Goal: Task Accomplishment & Management: Use online tool/utility

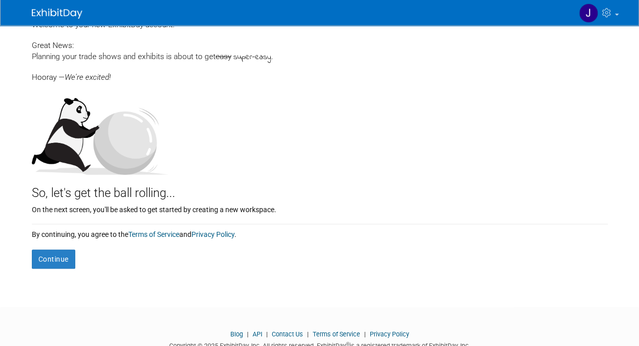
scroll to position [40, 0]
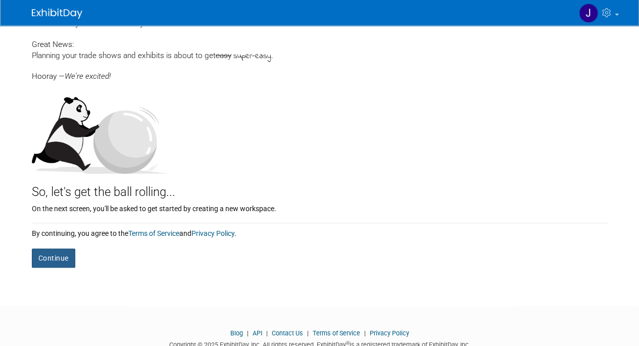
click at [49, 257] on button "Continue" at bounding box center [53, 258] width 43 height 19
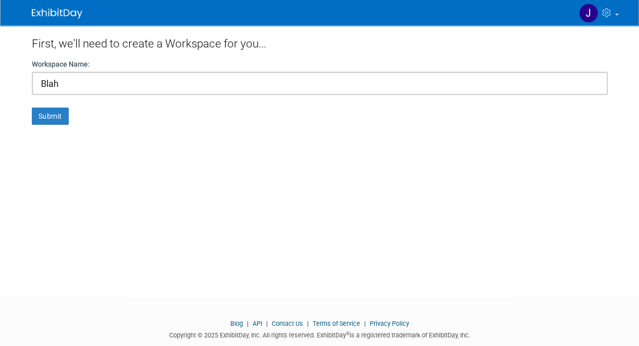
type input "Blah"
click at [59, 119] on button "Submit" at bounding box center [50, 116] width 37 height 17
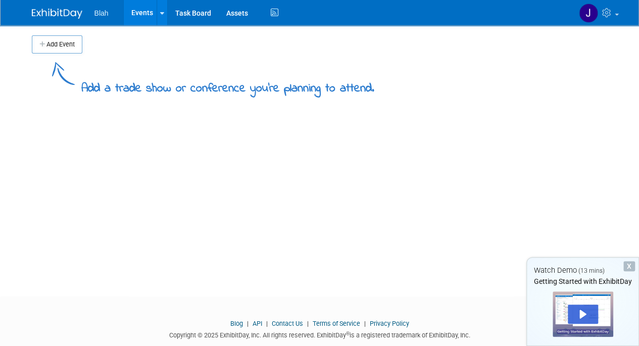
click at [69, 46] on button "Add Event" at bounding box center [57, 44] width 51 height 18
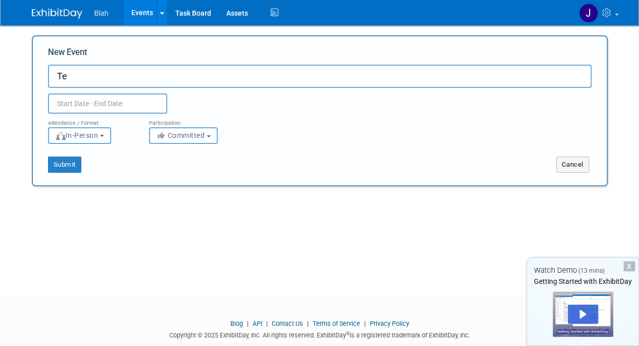
type input "T"
type input "IDC"
click at [73, 167] on button "Submit" at bounding box center [64, 165] width 33 height 16
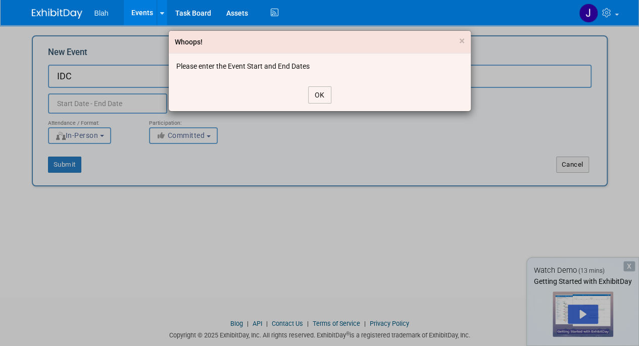
click at [319, 93] on button "OK" at bounding box center [319, 94] width 23 height 17
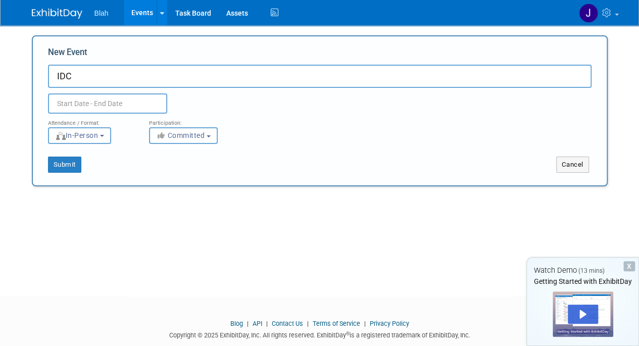
click at [299, 159] on div "Submit Cancel" at bounding box center [320, 165] width 574 height 16
click at [119, 101] on input "text" at bounding box center [107, 104] width 119 height 20
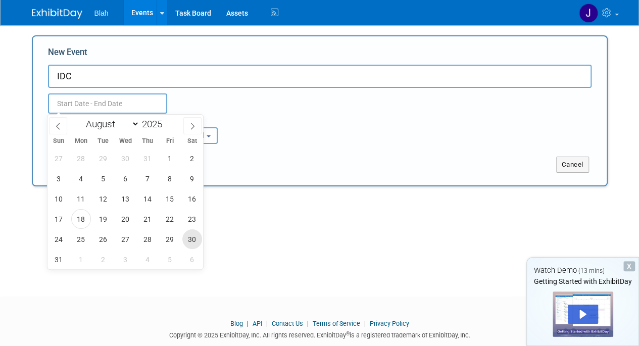
click at [192, 242] on span "30" at bounding box center [192, 239] width 20 height 20
type input "Aug 30, 2025 to Aug 30, 2025"
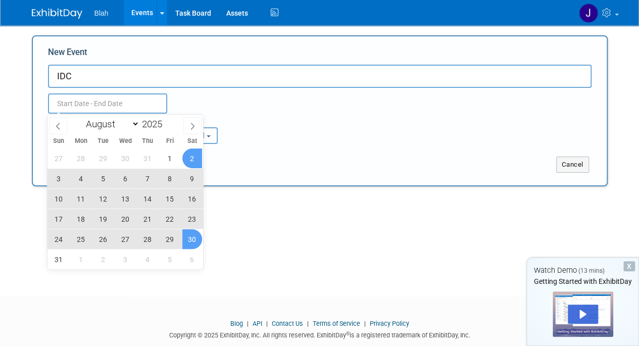
type input "Aug 30, 2025 to Aug 30, 2025"
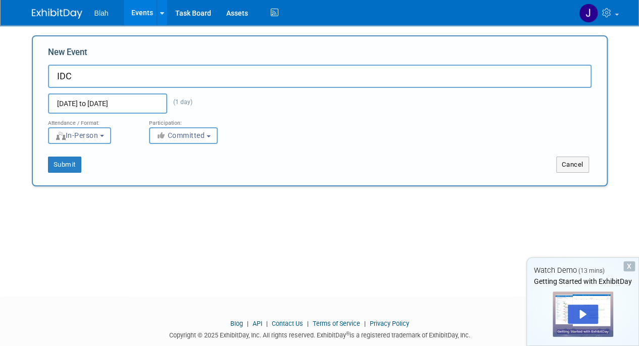
click at [252, 167] on div "Submit" at bounding box center [152, 165] width 239 height 16
click at [59, 166] on button "Submit" at bounding box center [64, 165] width 33 height 16
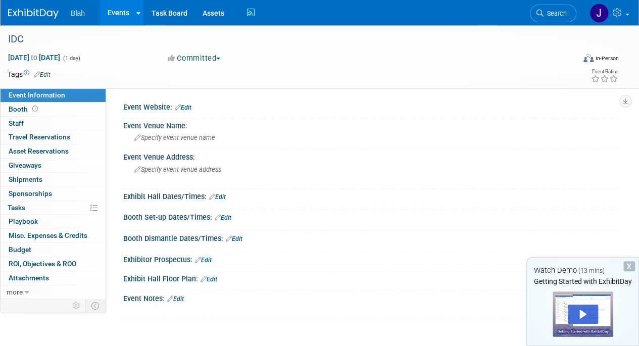
click at [14, 109] on span "Booth" at bounding box center [24, 109] width 31 height 8
